Goal: Navigation & Orientation: Find specific page/section

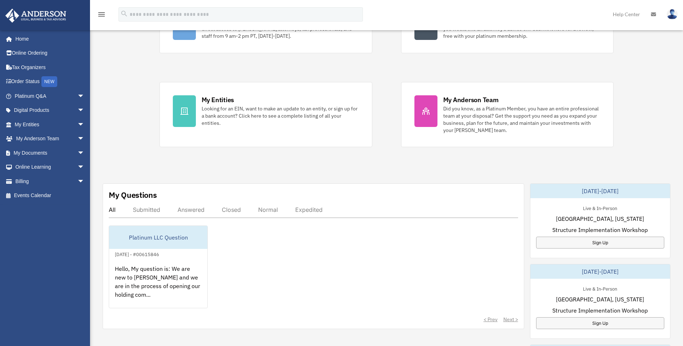
scroll to position [108, 0]
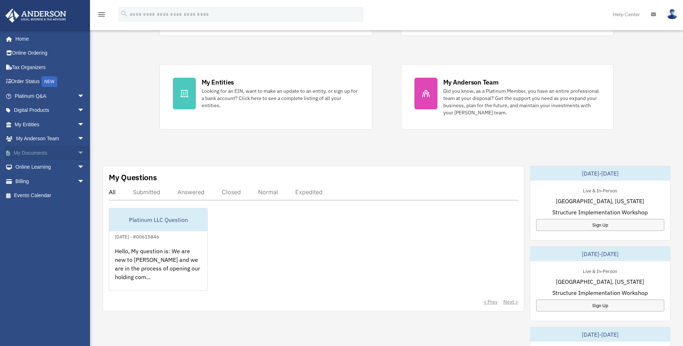
click at [77, 151] on span "arrow_drop_down" at bounding box center [84, 153] width 14 height 15
click at [55, 178] on link "Meeting Minutes" at bounding box center [52, 181] width 85 height 14
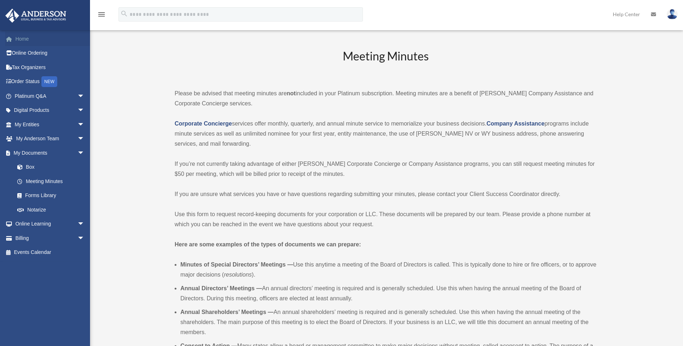
click at [17, 36] on link "Home" at bounding box center [50, 39] width 90 height 14
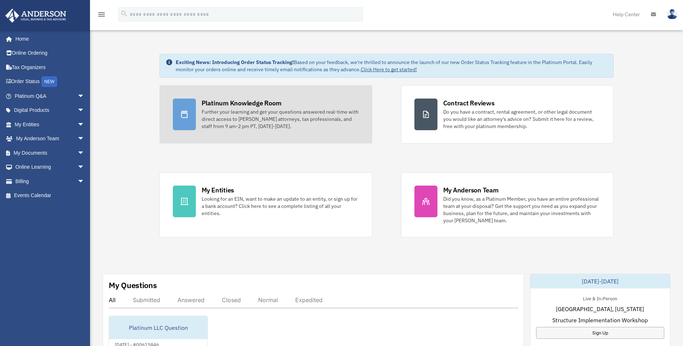
click at [243, 103] on div "Platinum Knowledge Room" at bounding box center [242, 103] width 80 height 9
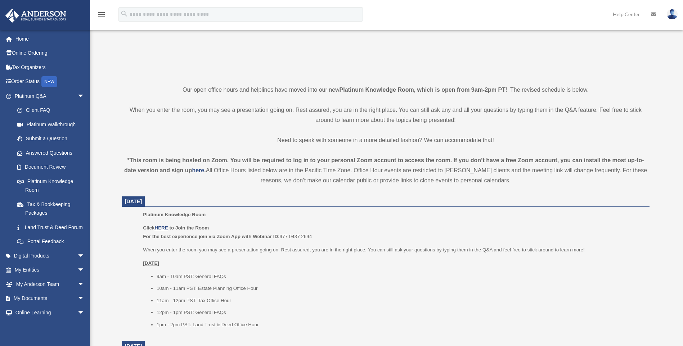
scroll to position [180, 0]
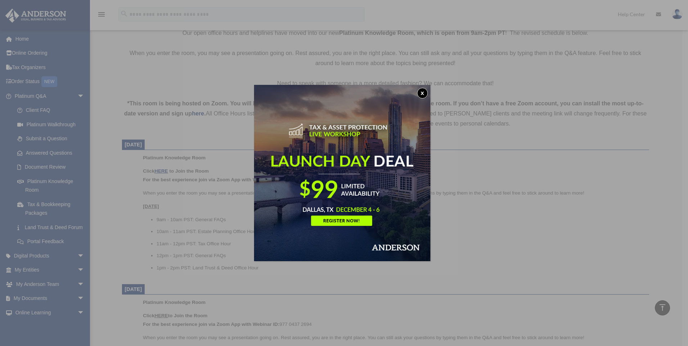
click at [427, 89] on button "x" at bounding box center [422, 93] width 11 height 11
